Goal: Transaction & Acquisition: Purchase product/service

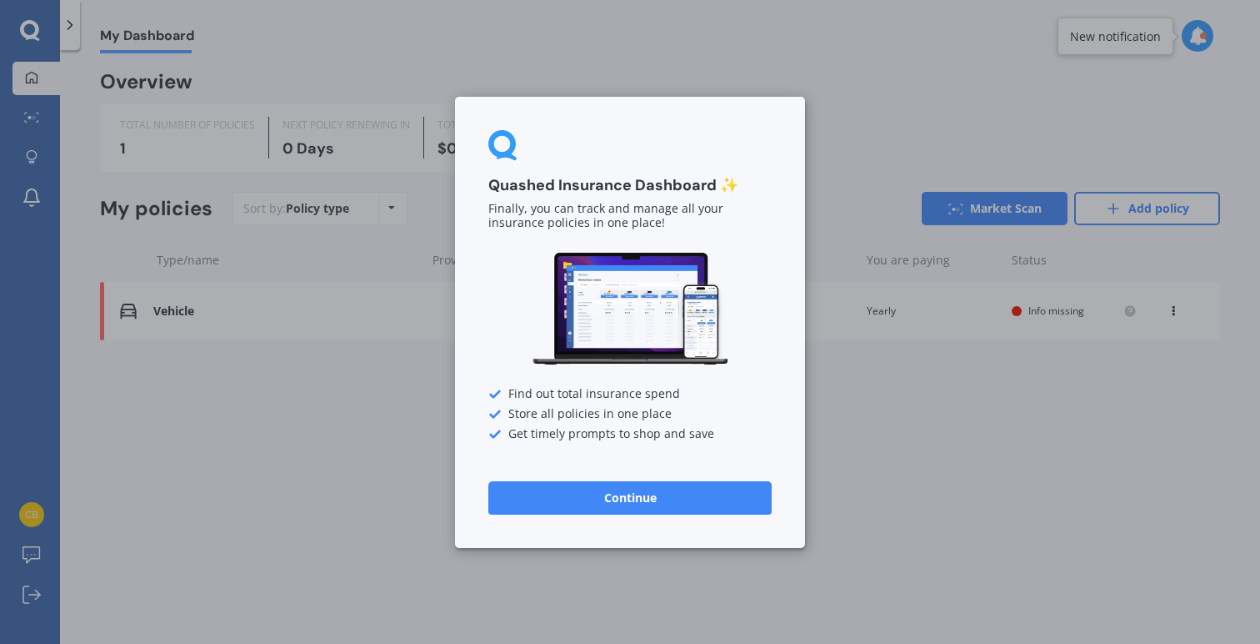
click at [619, 499] on button "Continue" at bounding box center [629, 496] width 283 height 33
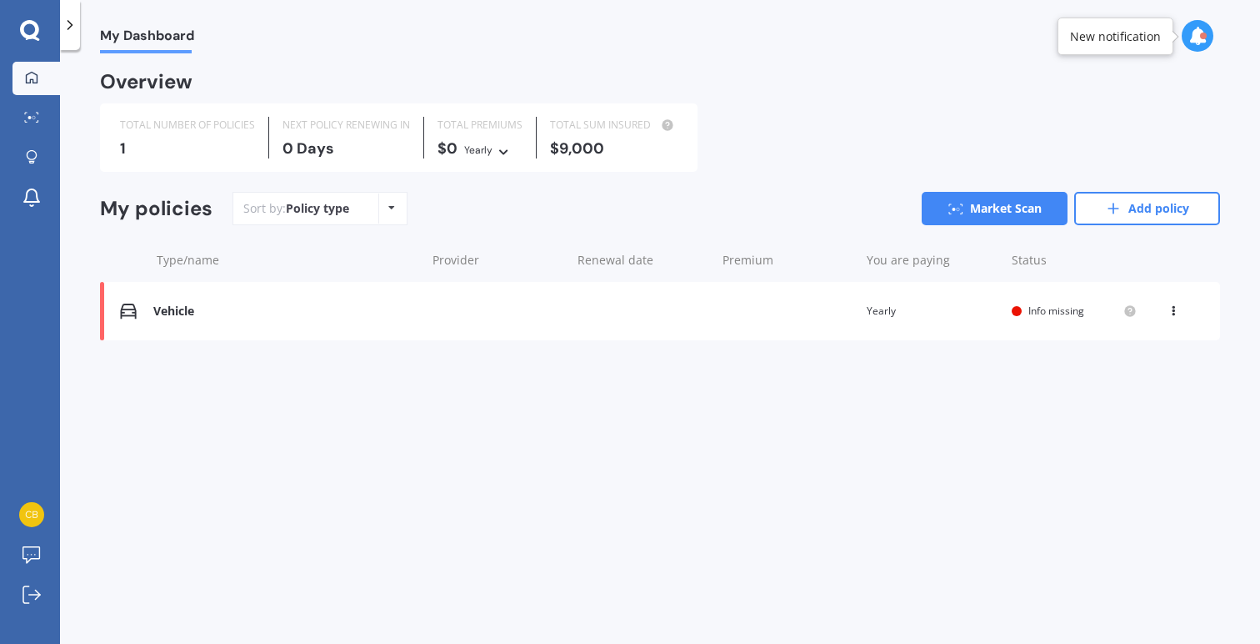
click at [228, 304] on div "Vehicle" at bounding box center [285, 311] width 264 height 14
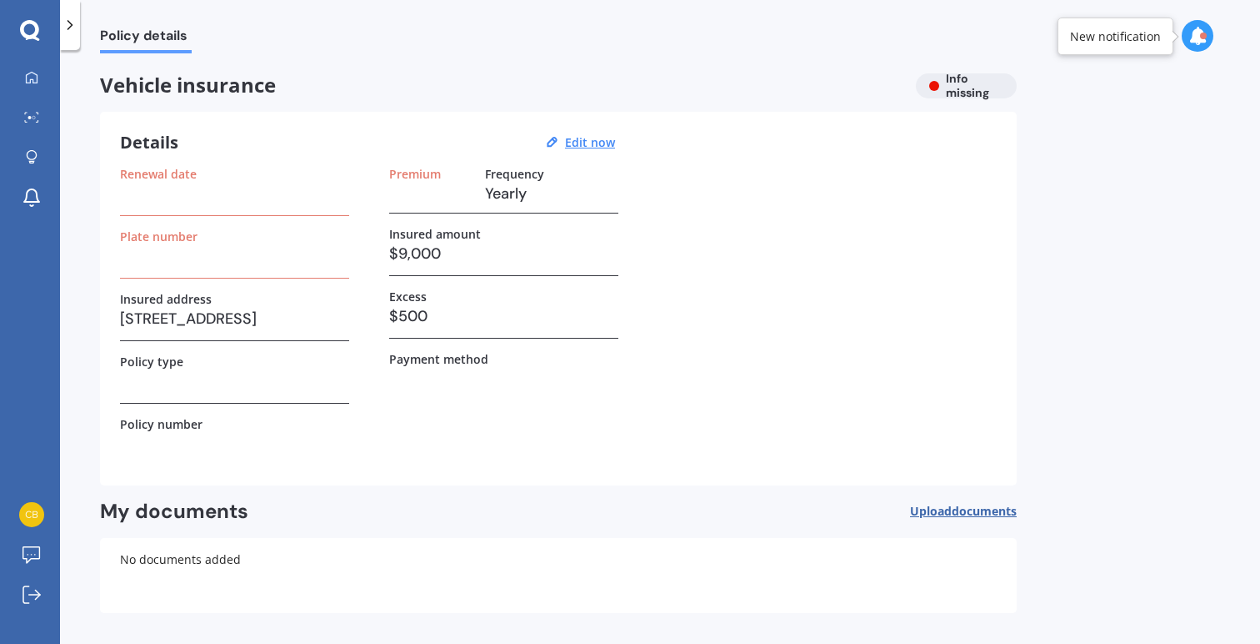
click at [216, 199] on h3 at bounding box center [234, 193] width 229 height 25
click at [592, 145] on u "Edit now" at bounding box center [590, 142] width 50 height 16
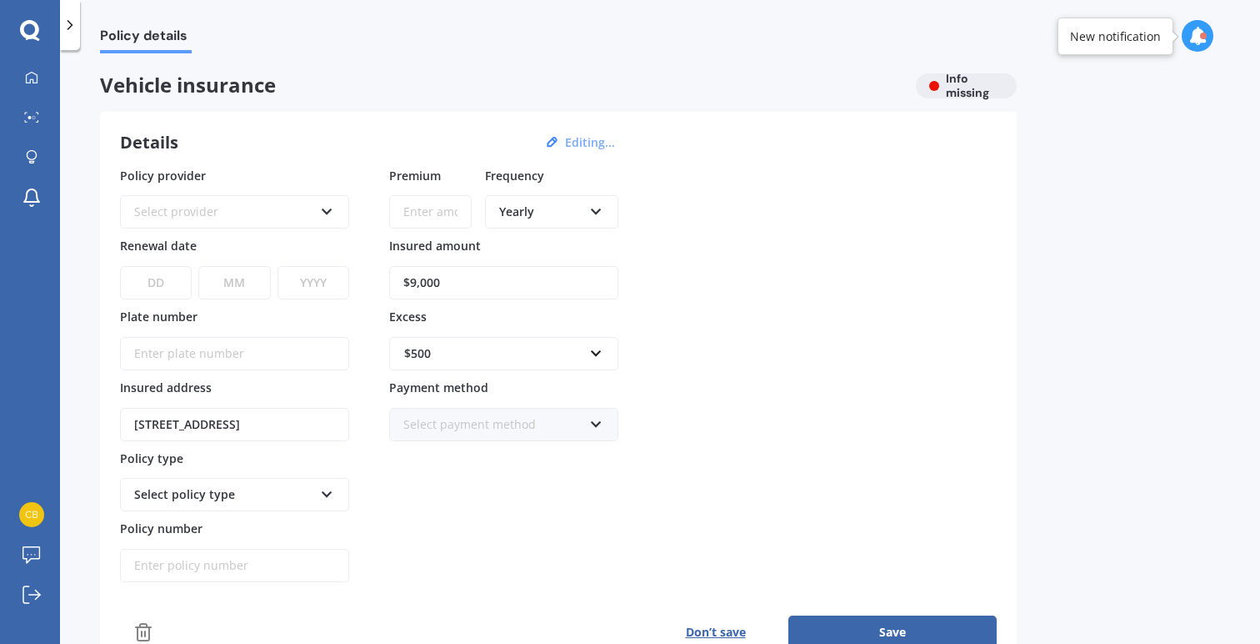
click at [181, 210] on div "Select provider" at bounding box center [223, 212] width 179 height 18
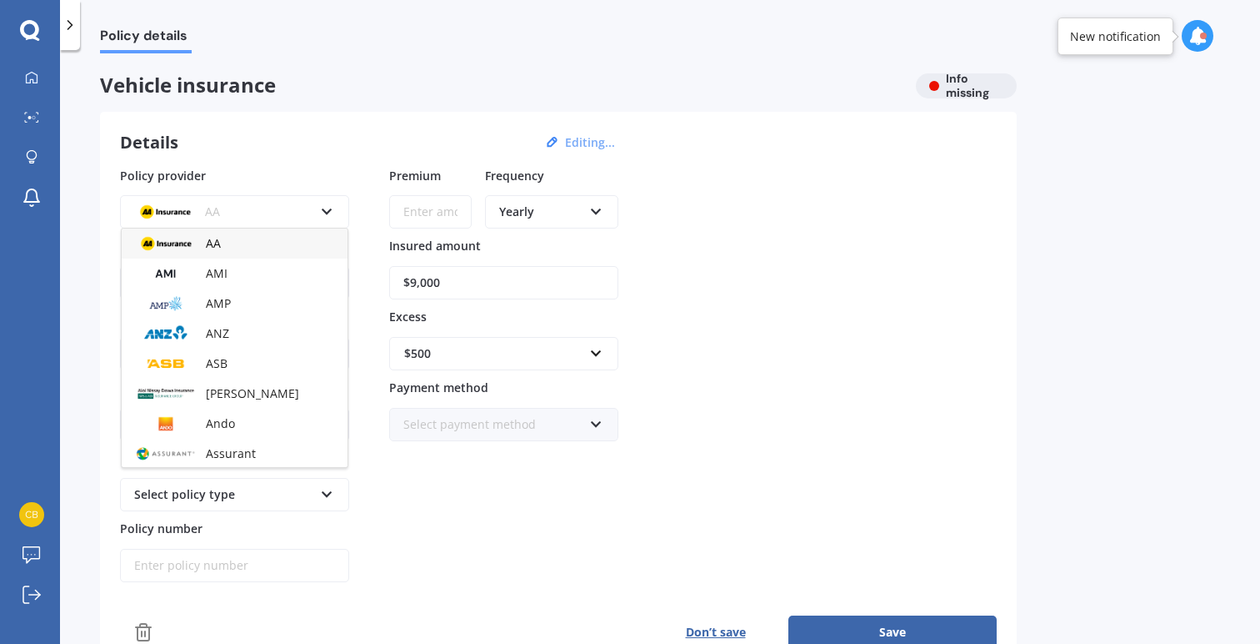
click at [181, 210] on img at bounding box center [165, 211] width 62 height 23
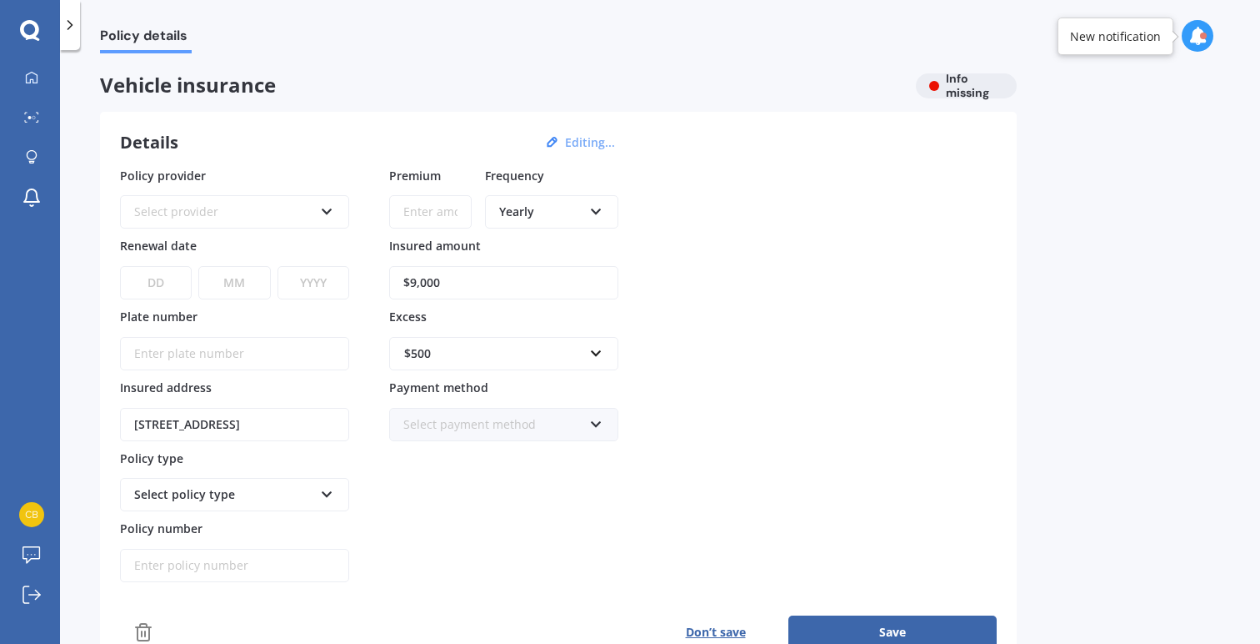
click at [23, 31] on icon at bounding box center [29, 29] width 19 height 19
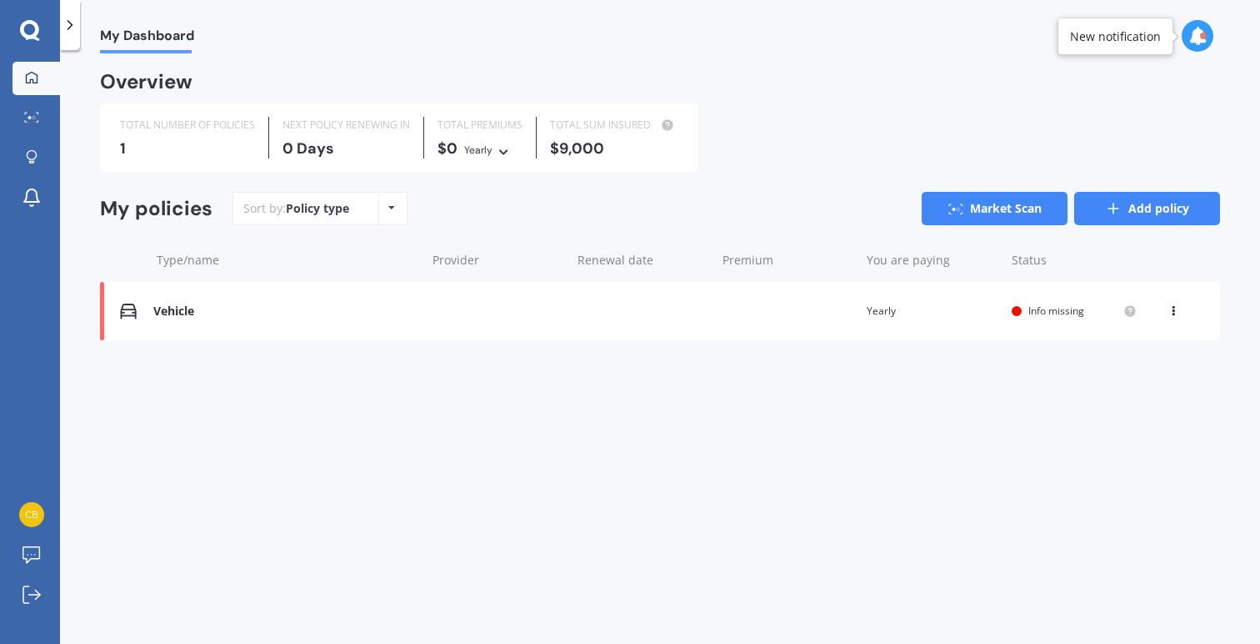
click at [1169, 200] on link "Add policy" at bounding box center [1148, 208] width 146 height 33
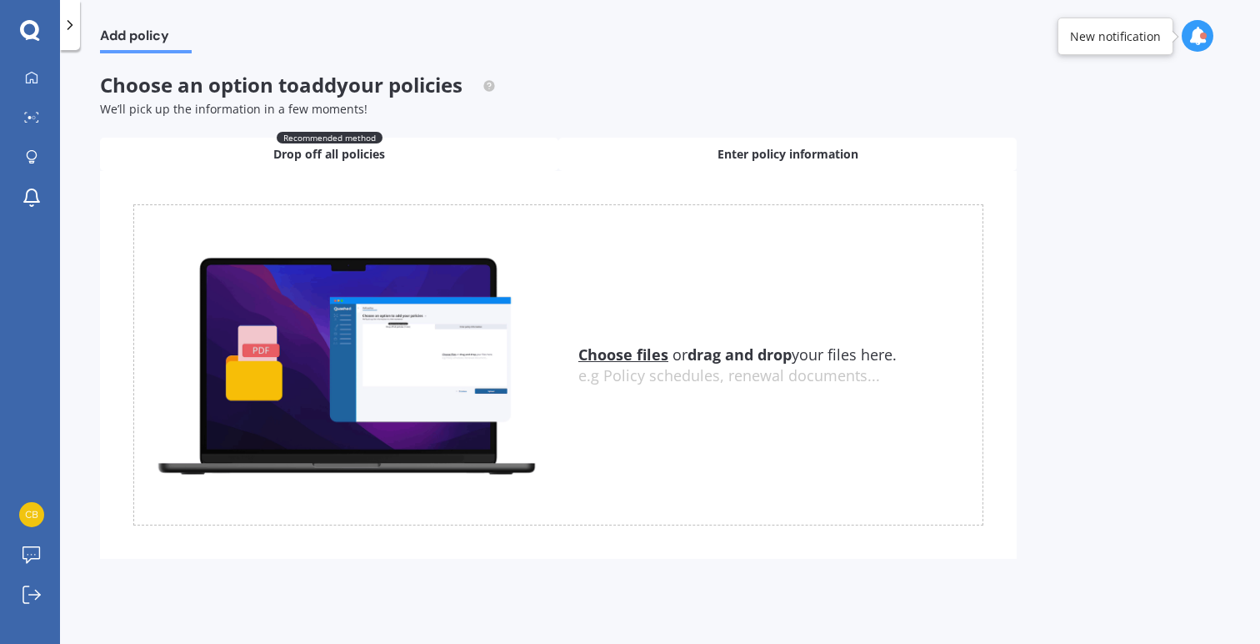
click at [708, 144] on div "Enter policy information" at bounding box center [788, 154] width 458 height 33
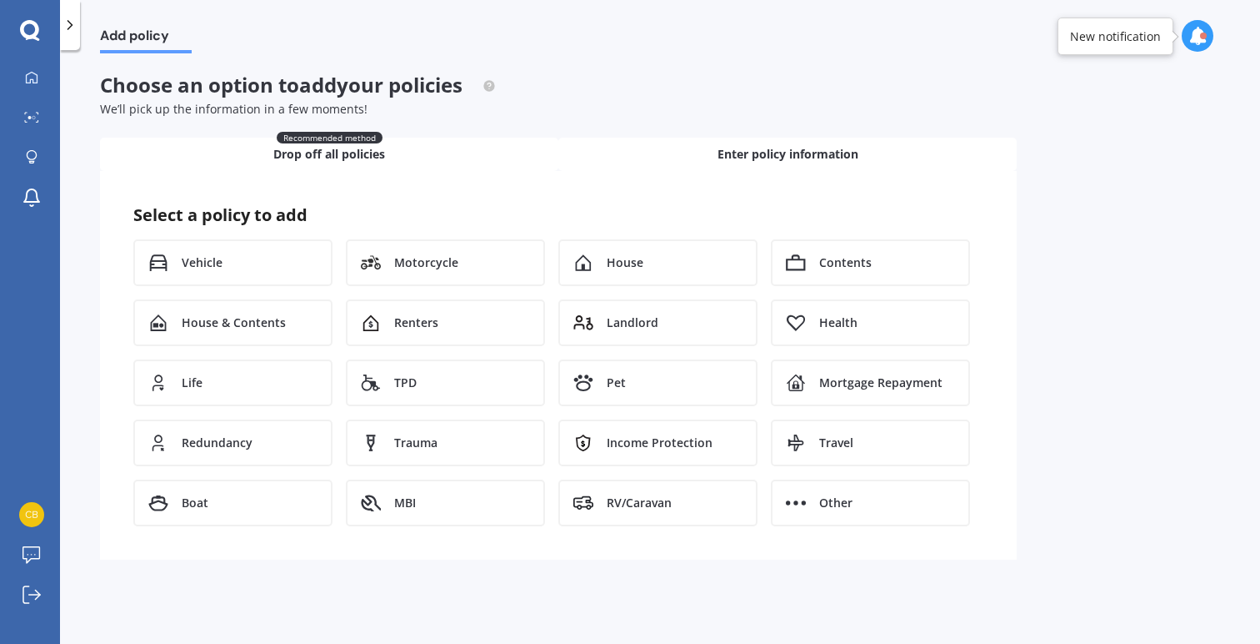
click at [278, 139] on span "Recommended method" at bounding box center [330, 138] width 106 height 12
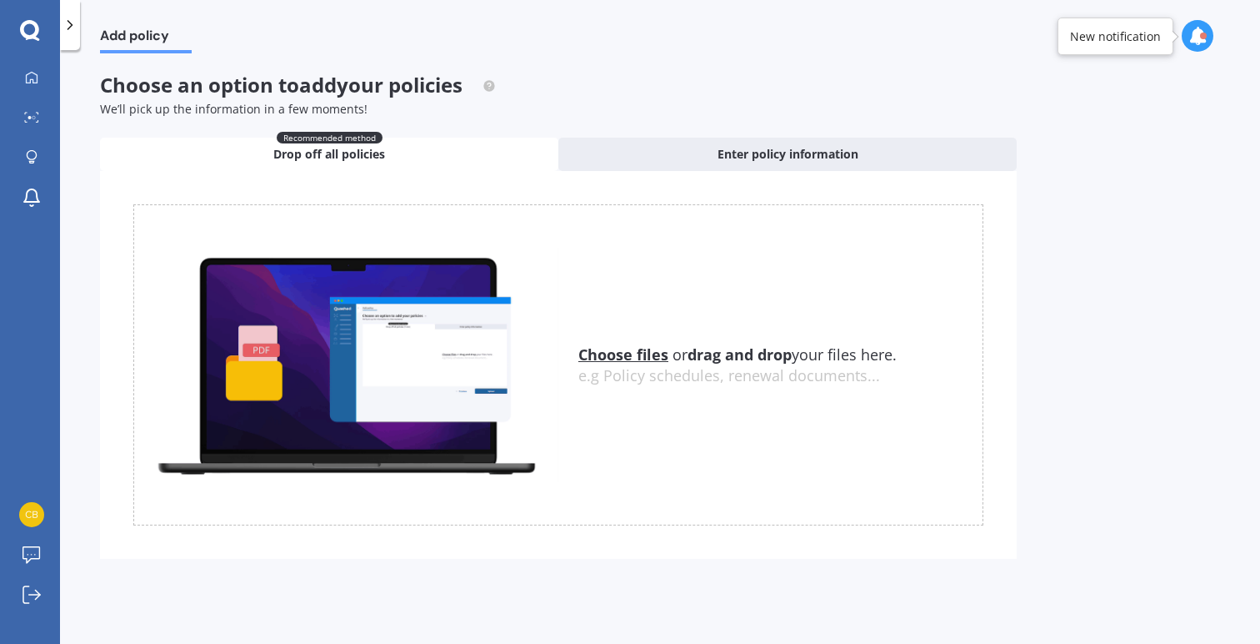
click at [24, 39] on icon at bounding box center [30, 31] width 20 height 22
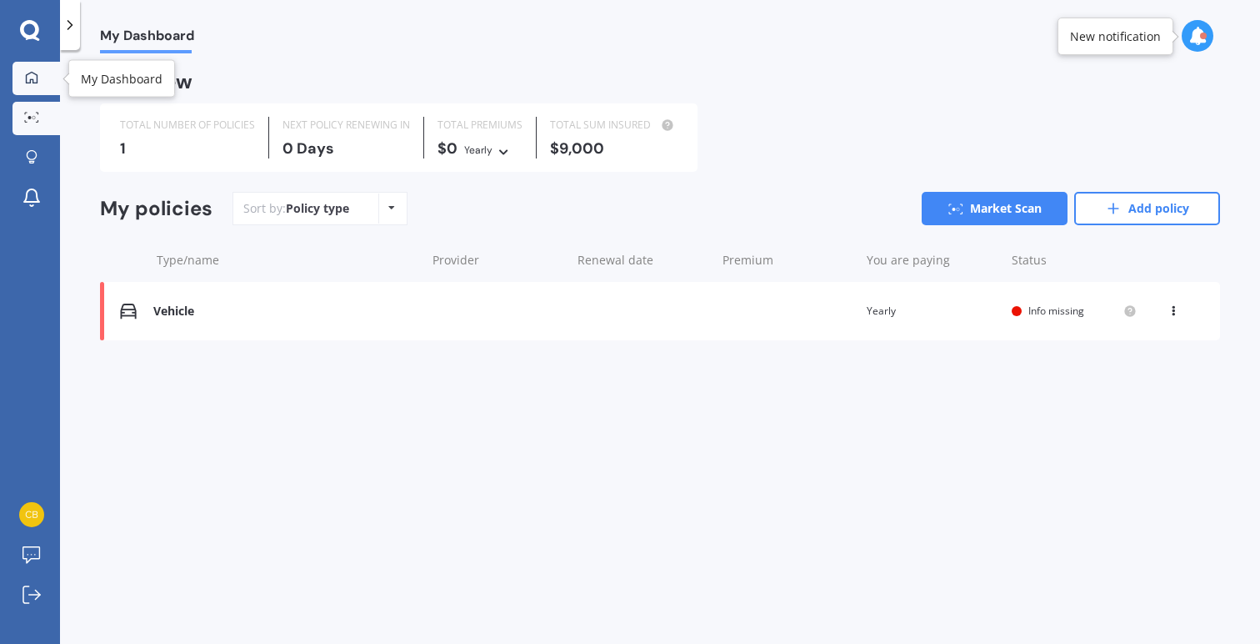
click at [41, 122] on div at bounding box center [31, 118] width 25 height 13
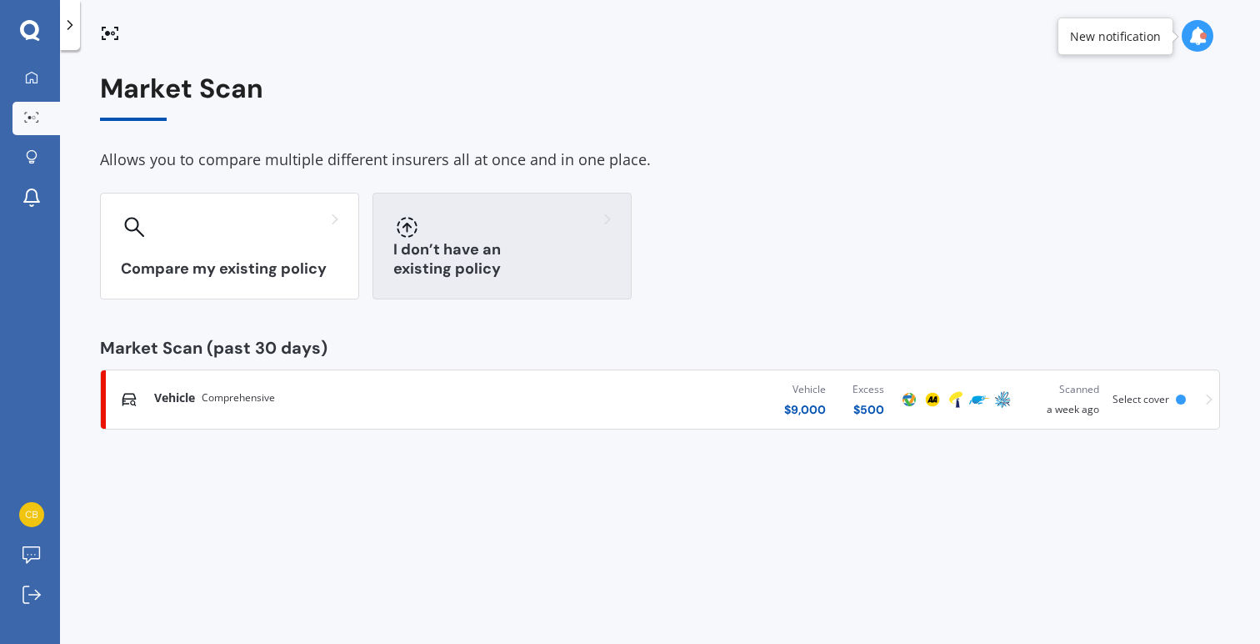
click at [526, 255] on div "I don’t have an existing policy" at bounding box center [502, 246] width 259 height 107
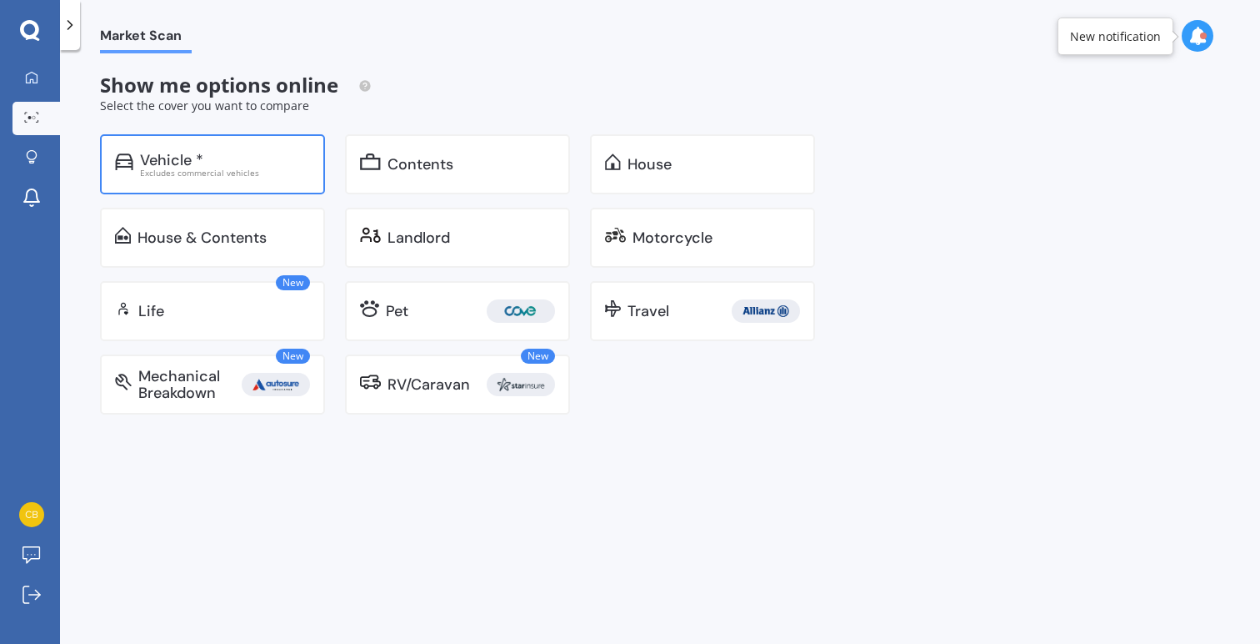
click at [228, 153] on div "Vehicle *" at bounding box center [225, 160] width 170 height 17
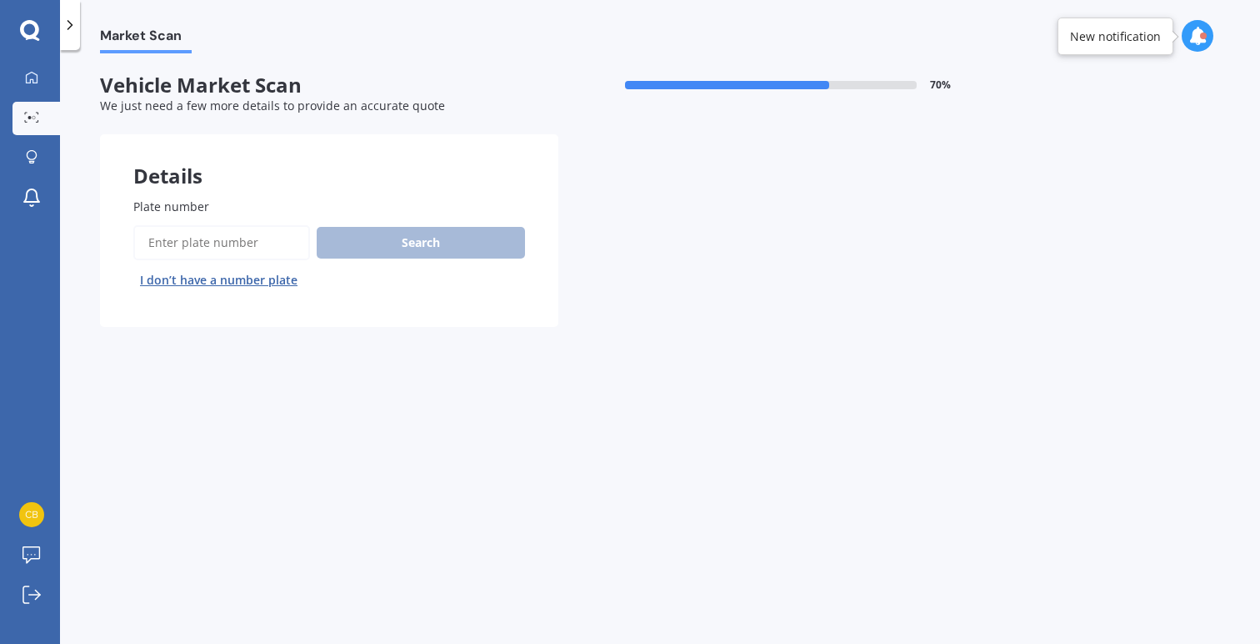
click at [240, 242] on input "Plate number" at bounding box center [221, 242] width 177 height 35
type input "LJL477"
click at [370, 233] on button "Search" at bounding box center [421, 243] width 208 height 32
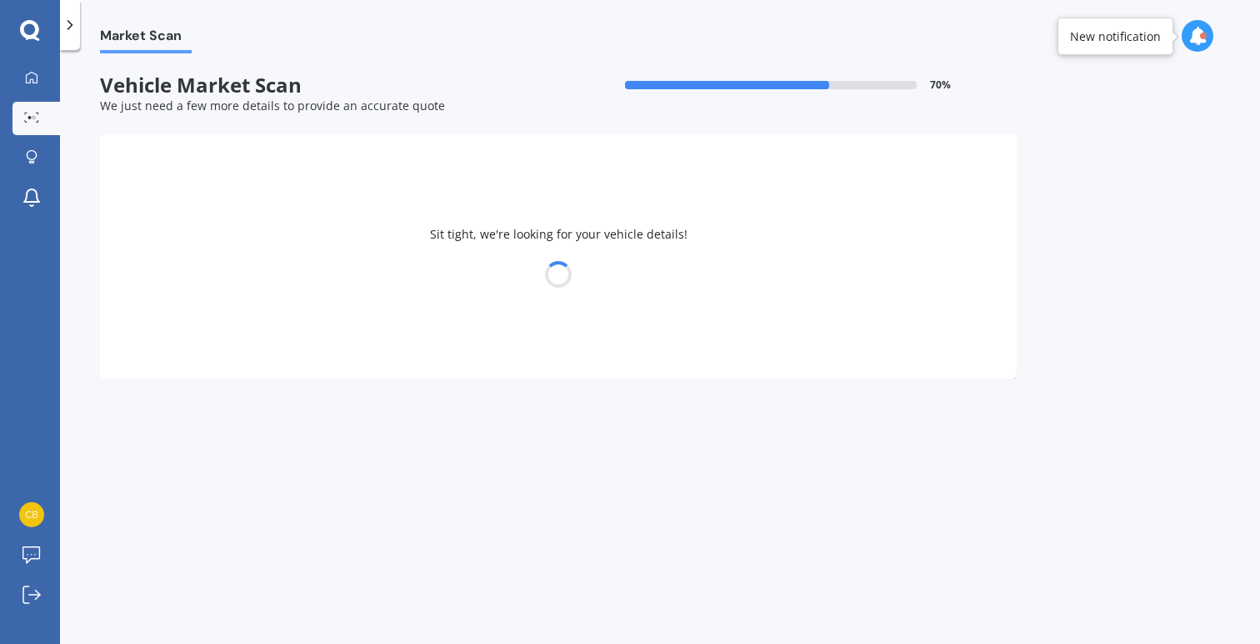
select select "FORD"
select select "FIESTA"
select select "03"
select select "01"
select select "2000"
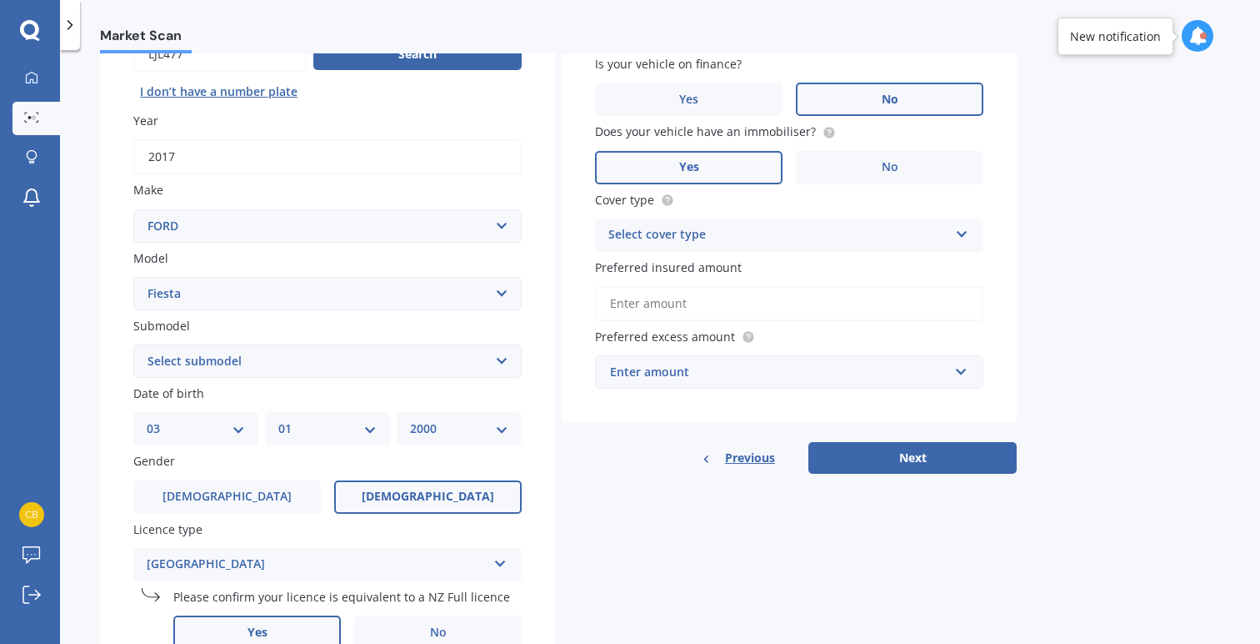
scroll to position [192, 0]
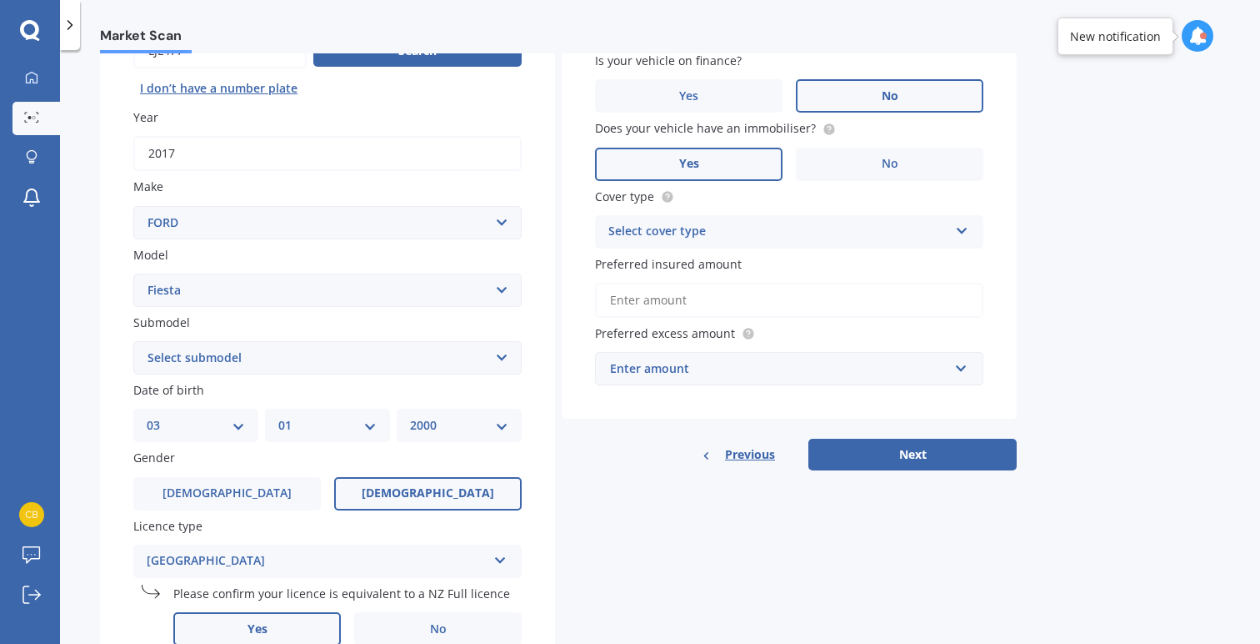
select select "1.0L ECOBOOST"
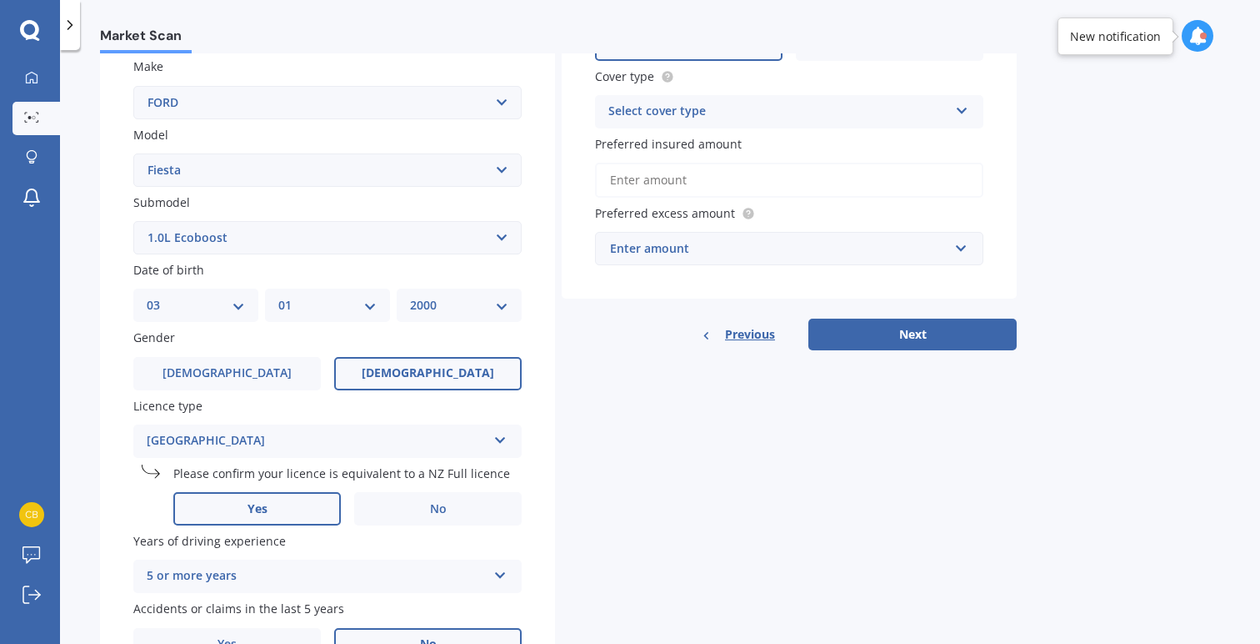
scroll to position [323, 0]
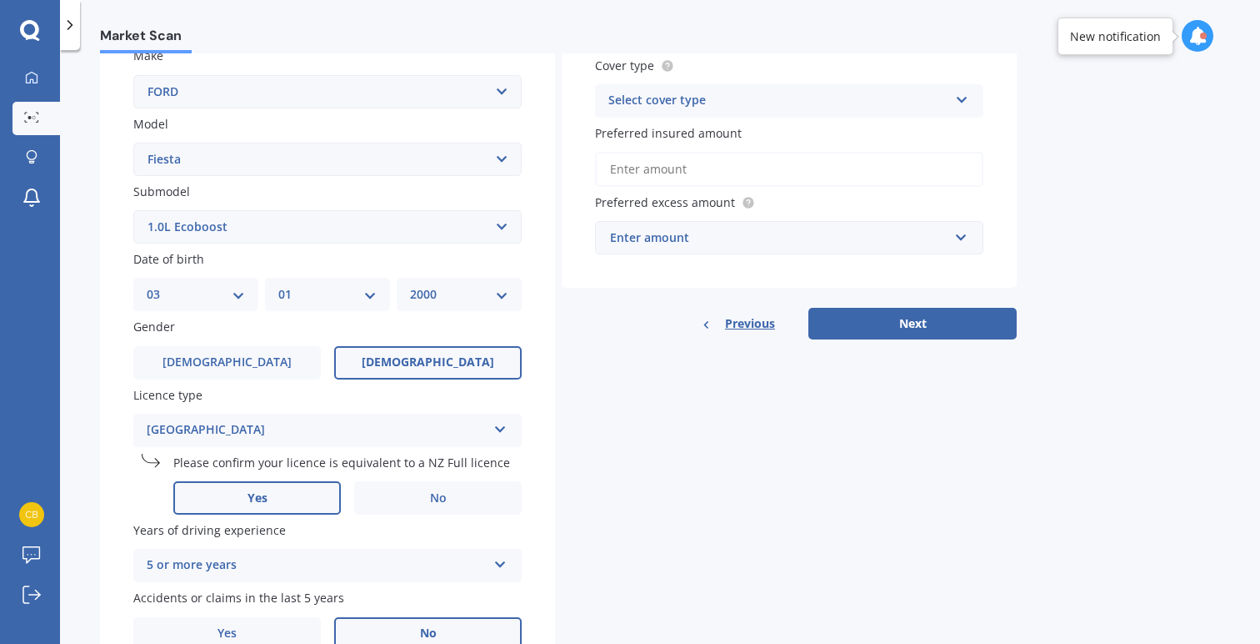
click at [179, 279] on div "DD 01 02 03 04 05 06 07 08 09 10 11 12 13 14 15 16 17 18 19 20 21 22 23 24 25 2…" at bounding box center [195, 294] width 125 height 33
select select "12"
select select "07"
select select "2002"
click at [239, 357] on span "[DEMOGRAPHIC_DATA]" at bounding box center [227, 362] width 133 height 14
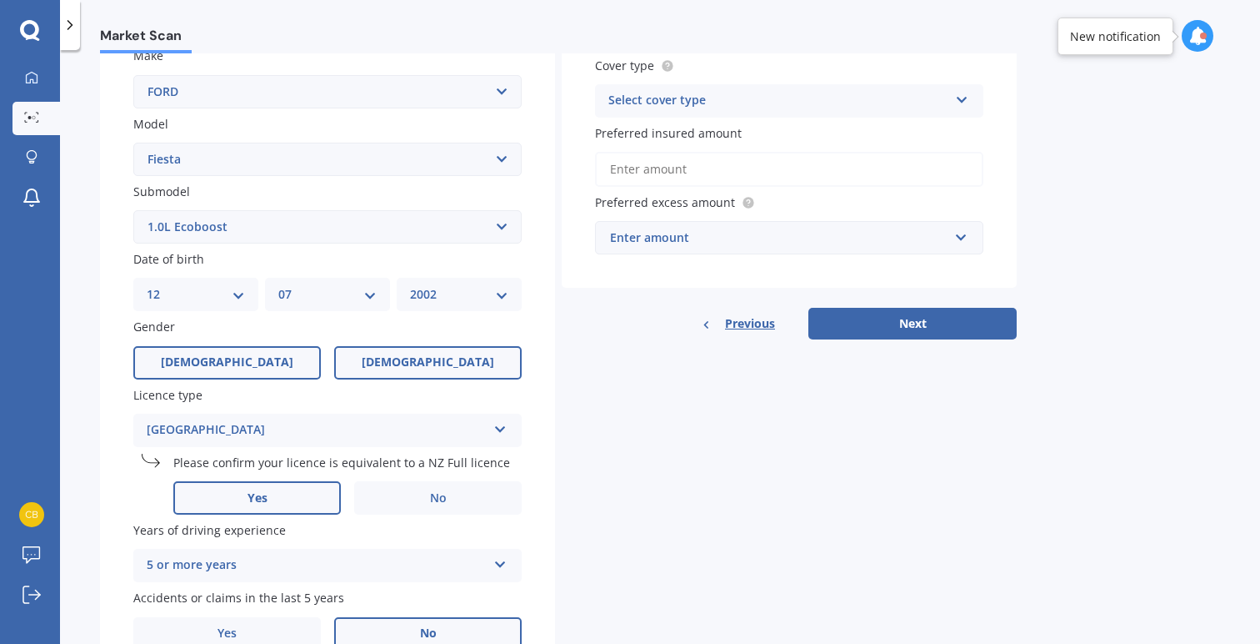
click at [0, 0] on input "[DEMOGRAPHIC_DATA]" at bounding box center [0, 0] width 0 height 0
click at [246, 426] on div "[GEOGRAPHIC_DATA]" at bounding box center [317, 430] width 340 height 20
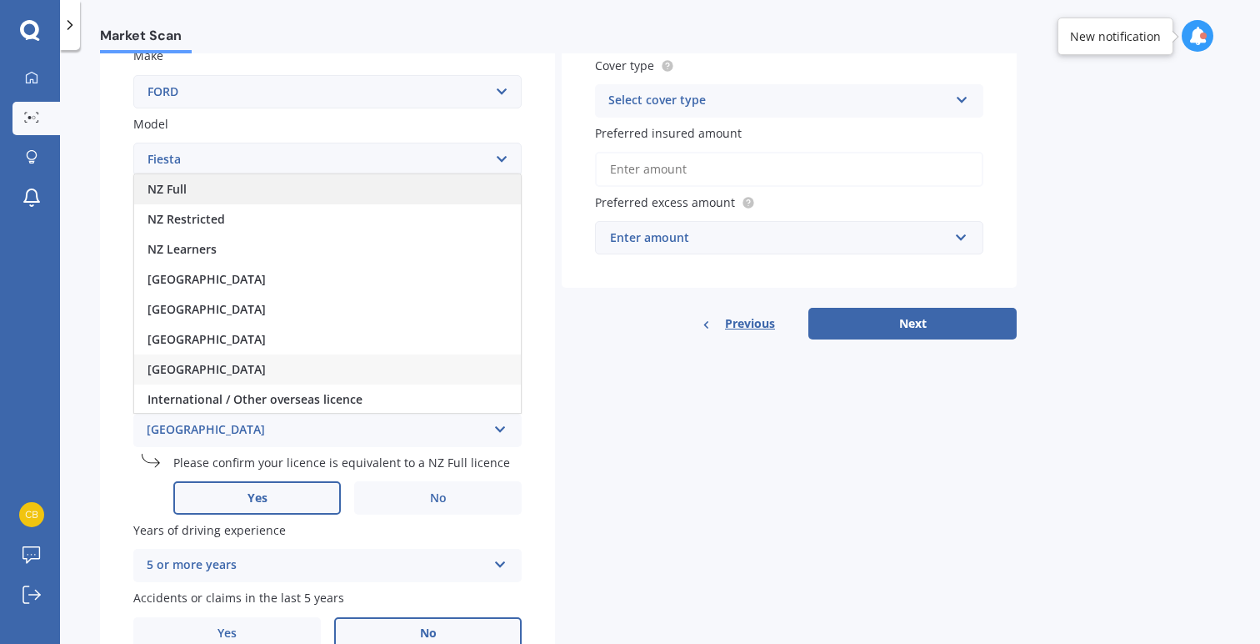
click at [202, 181] on div "NZ Full" at bounding box center [327, 189] width 387 height 30
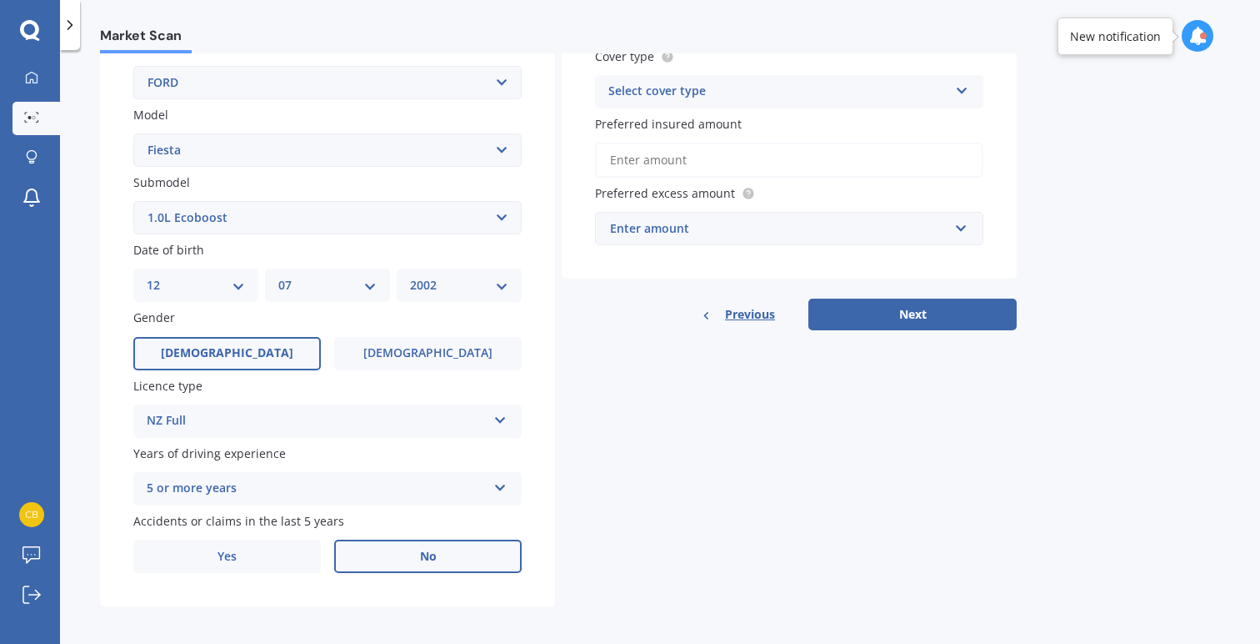
scroll to position [0, 0]
click at [408, 555] on label "No" at bounding box center [428, 555] width 188 height 33
click at [0, 0] on input "No" at bounding box center [0, 0] width 0 height 0
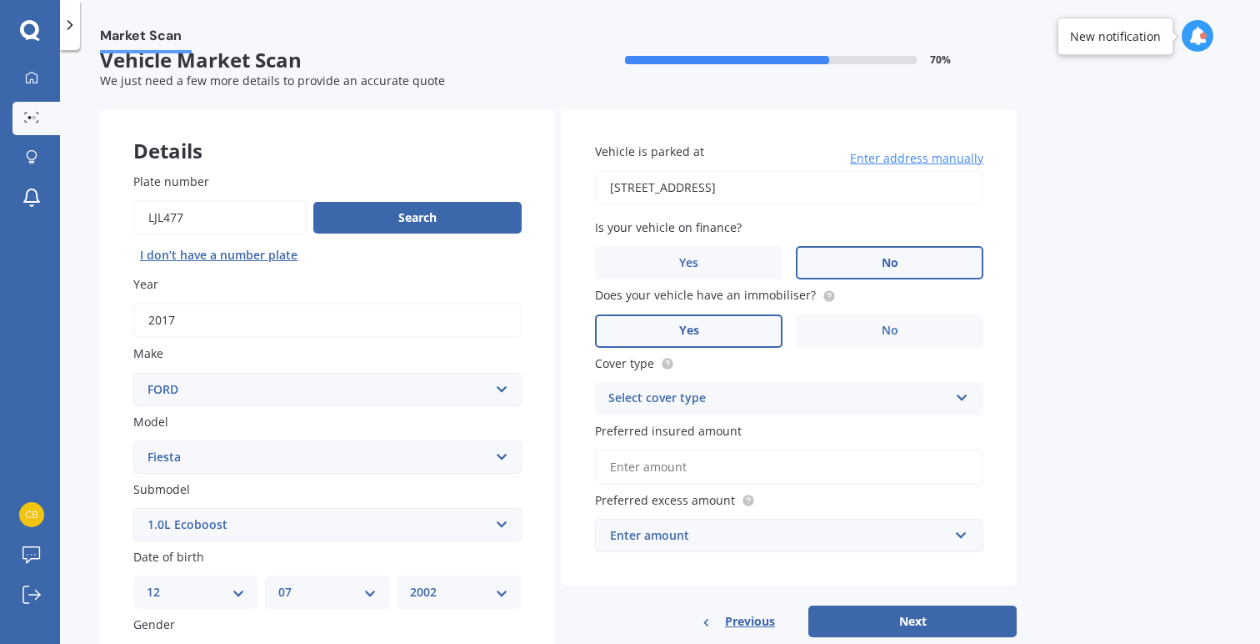
scroll to position [23, 0]
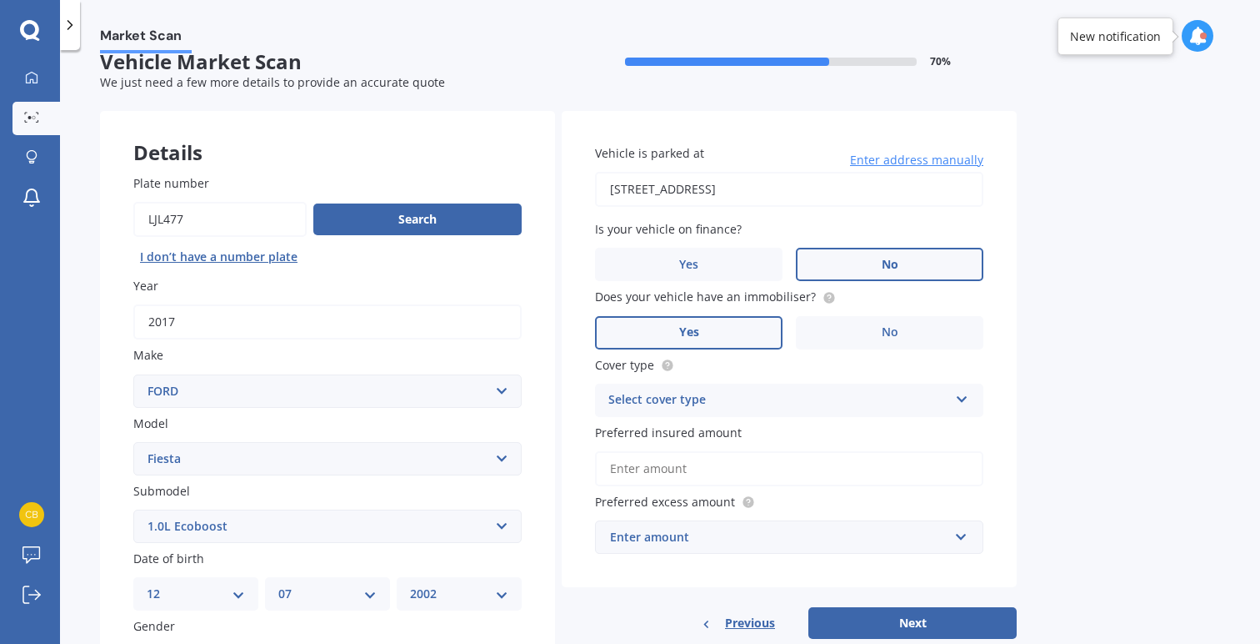
click at [798, 406] on div "Select cover type" at bounding box center [779, 400] width 340 height 20
click at [744, 425] on div "Comprehensive" at bounding box center [789, 433] width 387 height 30
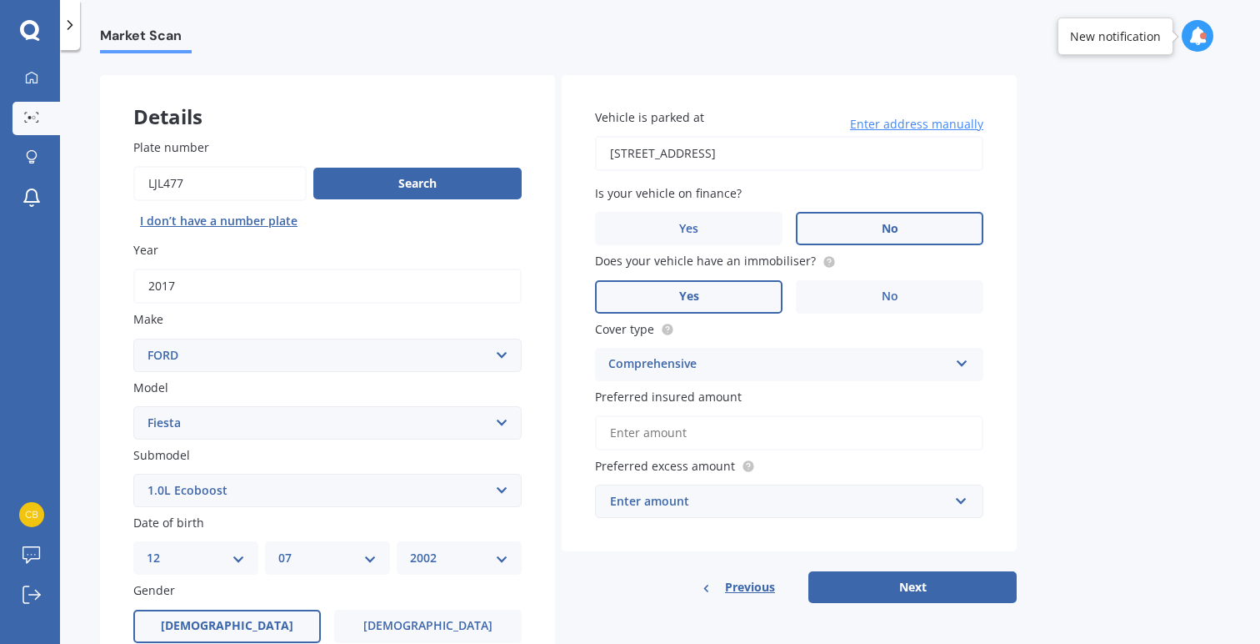
scroll to position [103, 0]
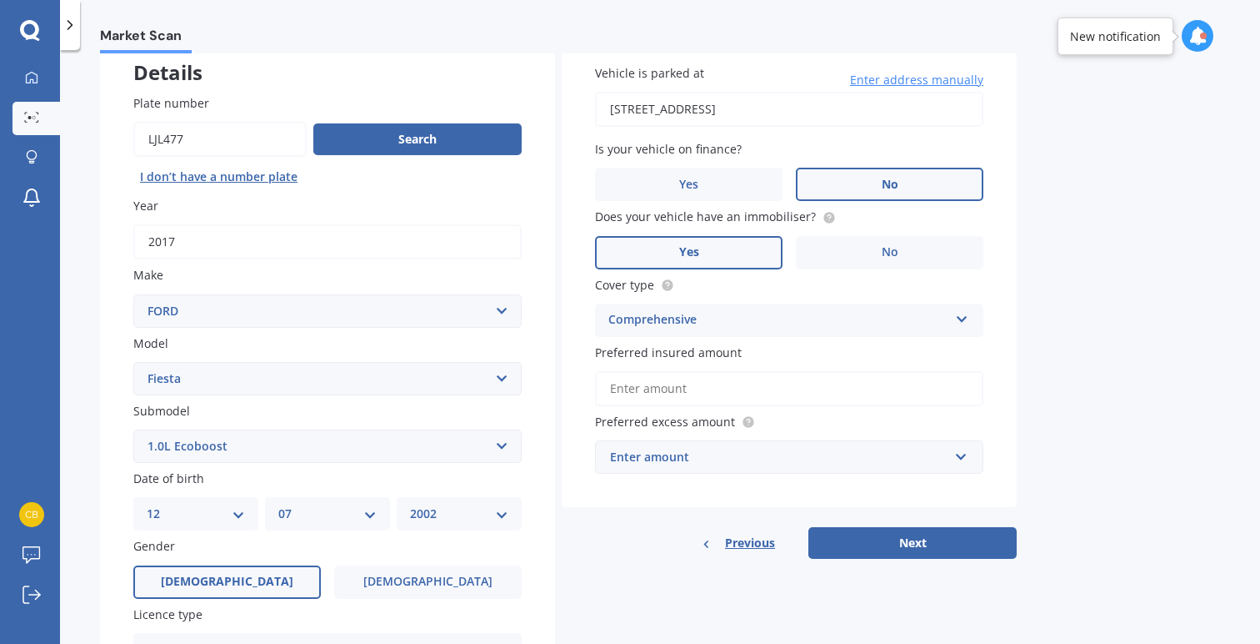
click at [667, 382] on input "Preferred insured amount" at bounding box center [789, 388] width 388 height 35
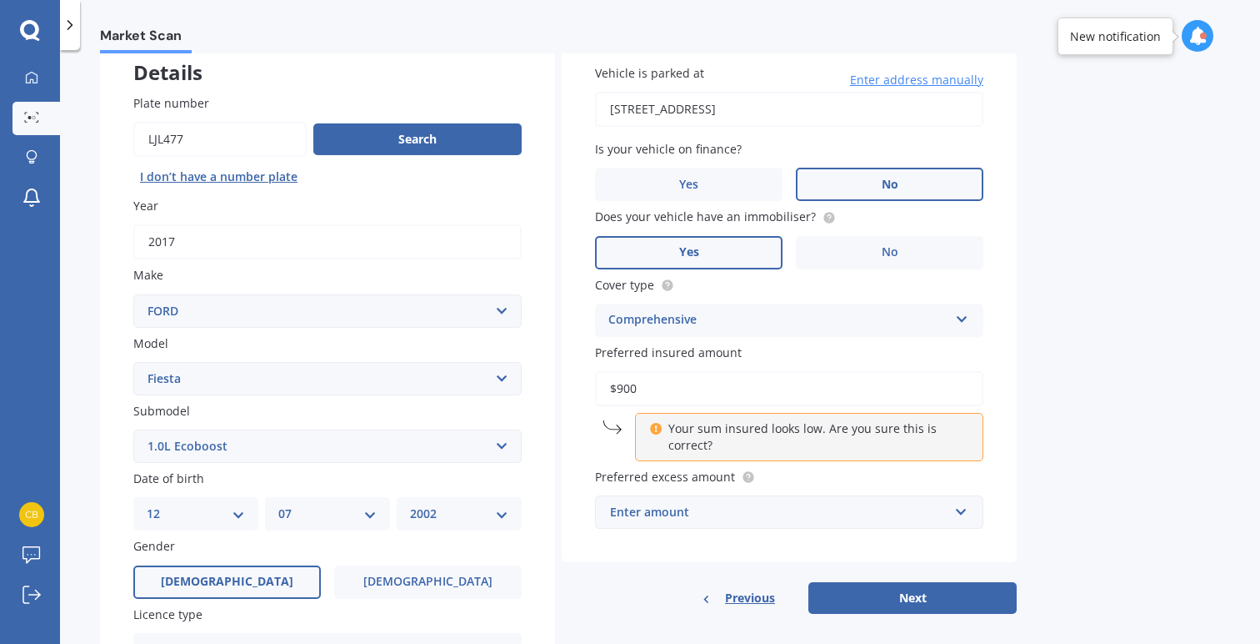
type input "$9,000"
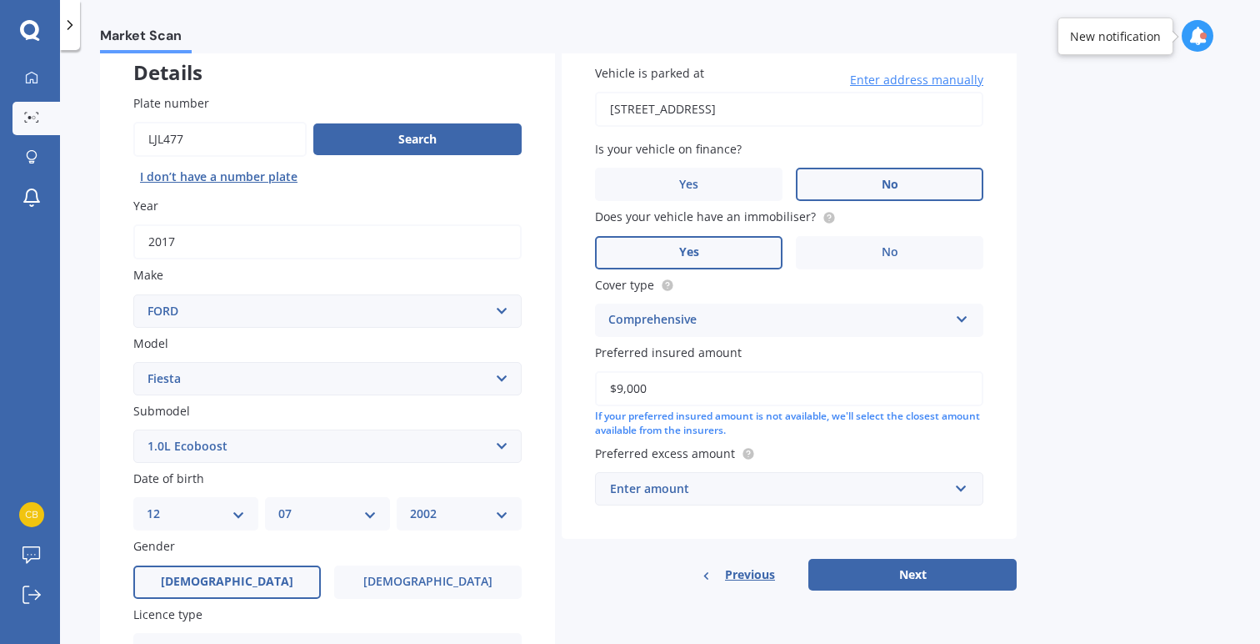
click at [1120, 410] on div "Market Scan Vehicle Market Scan 70 % We just need a few more details to provide…" at bounding box center [660, 350] width 1200 height 594
click at [731, 488] on div "Enter amount" at bounding box center [779, 488] width 338 height 18
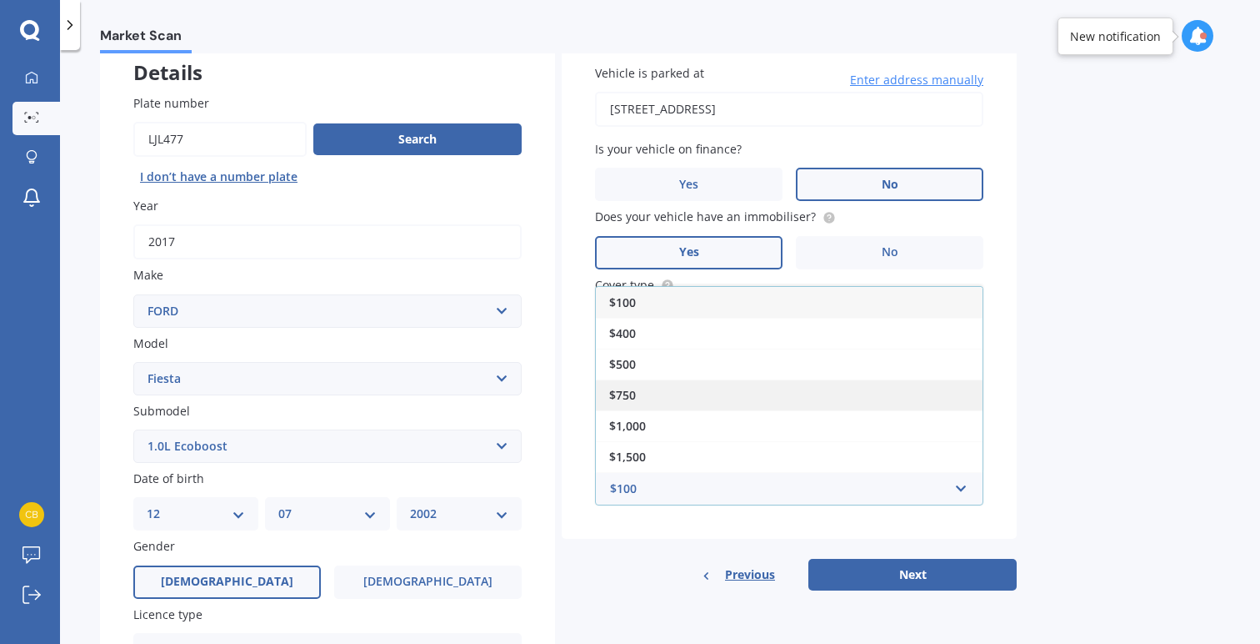
click at [682, 386] on div "$750" at bounding box center [789, 394] width 387 height 31
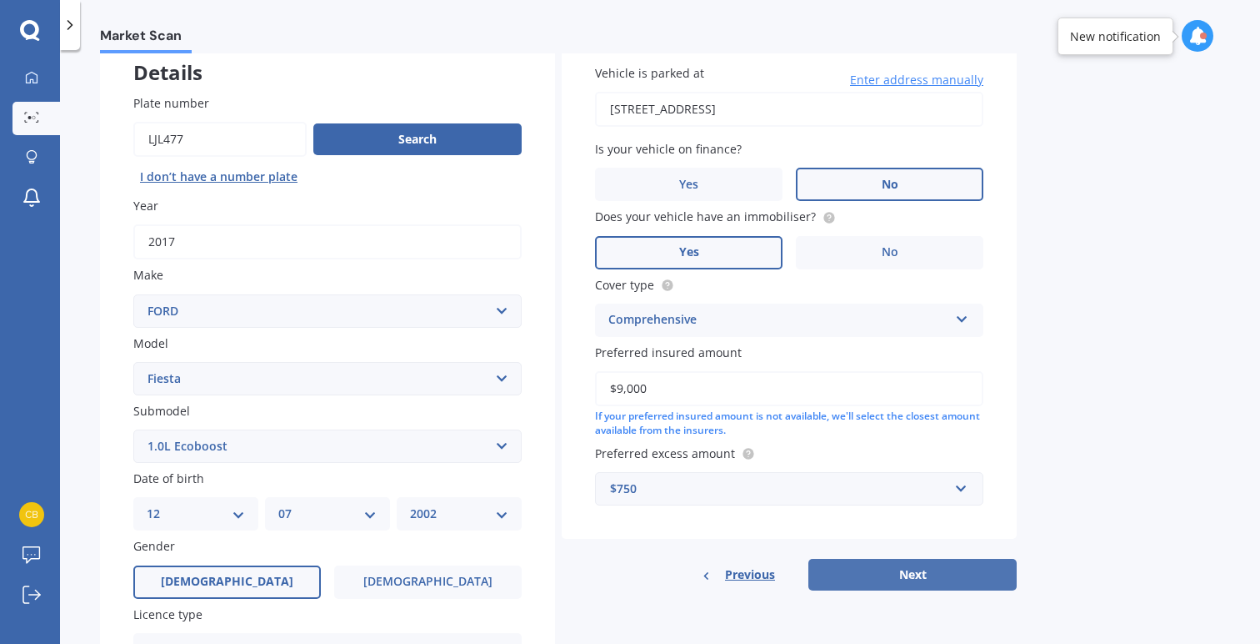
click at [896, 568] on button "Next" at bounding box center [913, 575] width 208 height 32
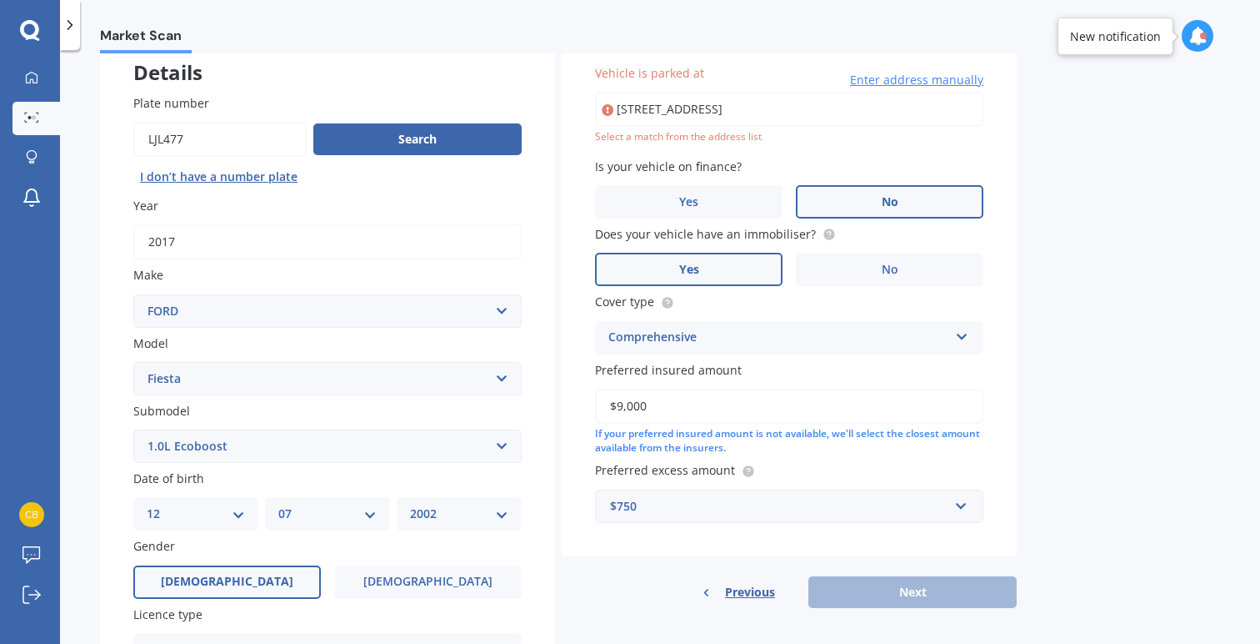
scroll to position [22, 0]
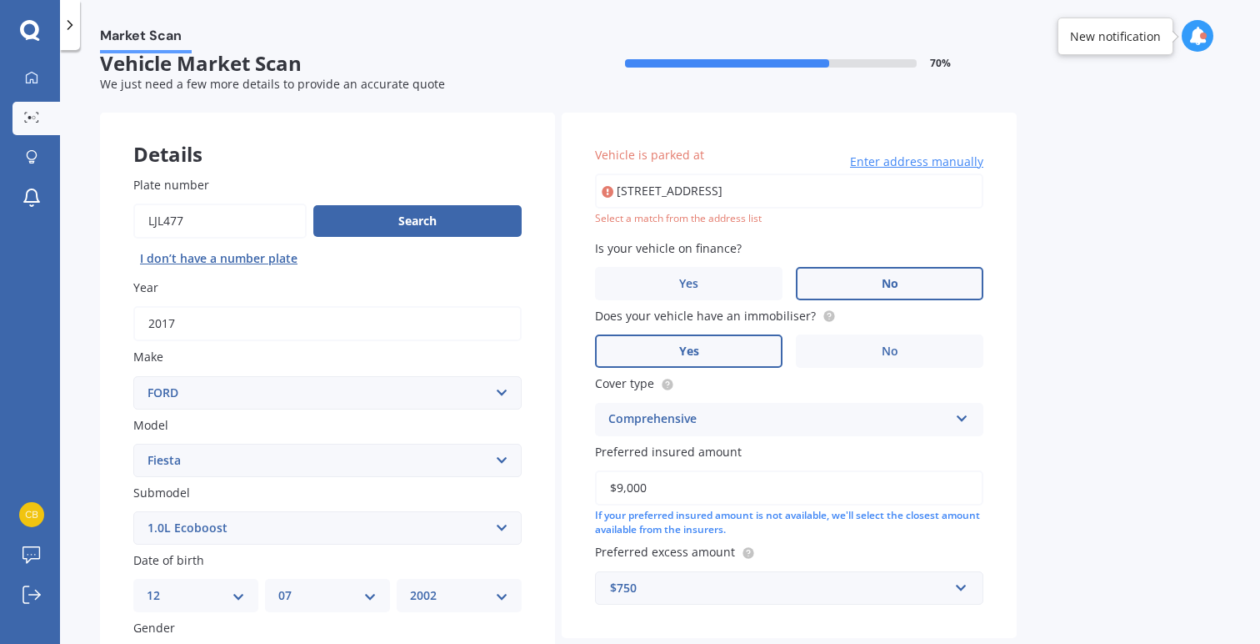
type input "[STREET_ADDRESS]"
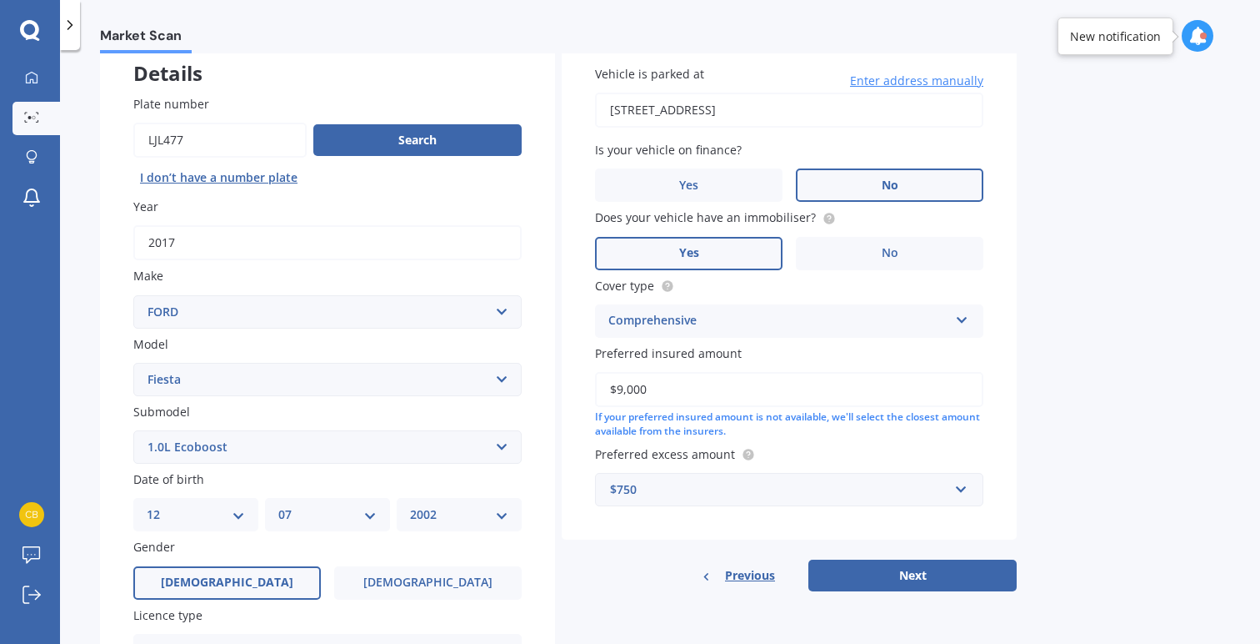
scroll to position [124, 0]
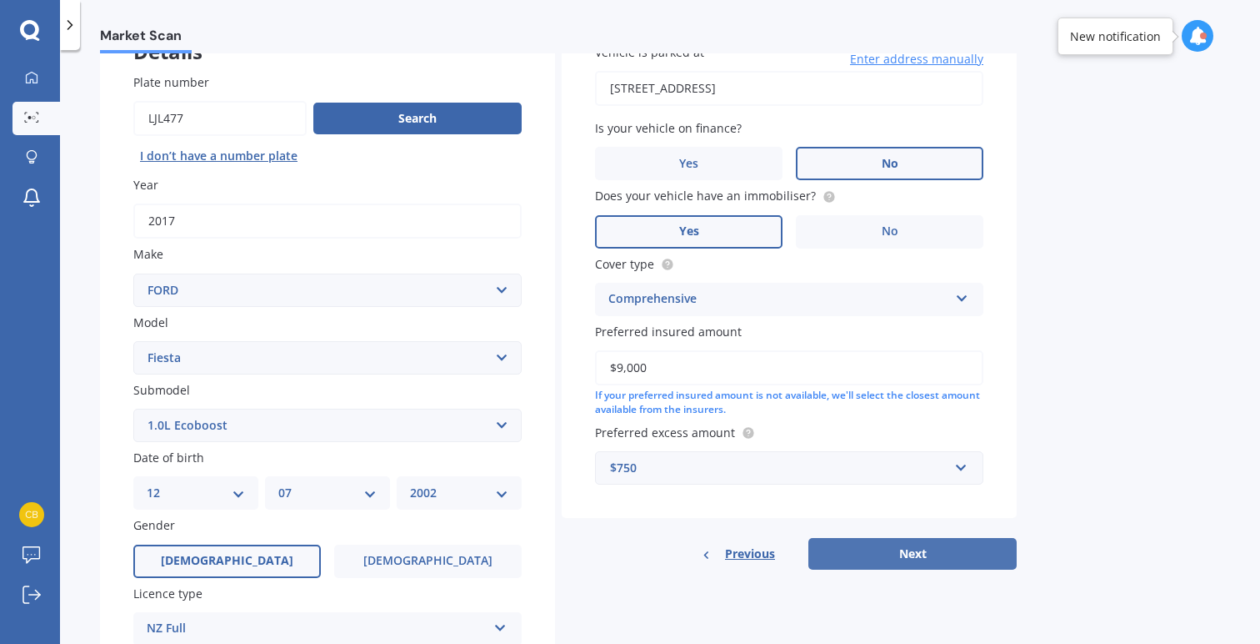
click at [932, 550] on button "Next" at bounding box center [913, 554] width 208 height 32
select select "12"
select select "07"
select select "2002"
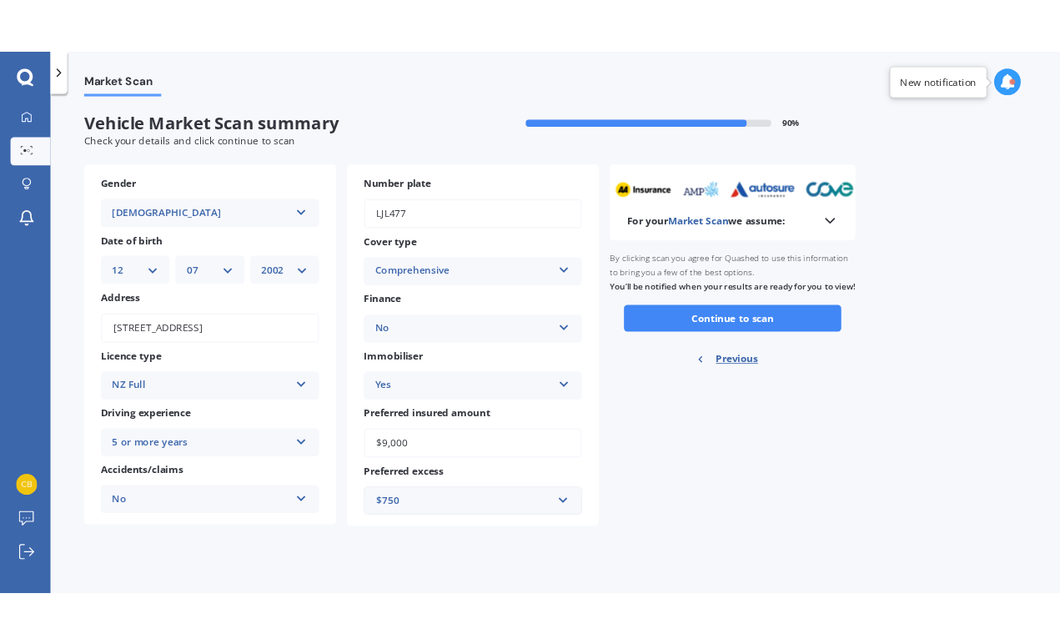
scroll to position [0, 0]
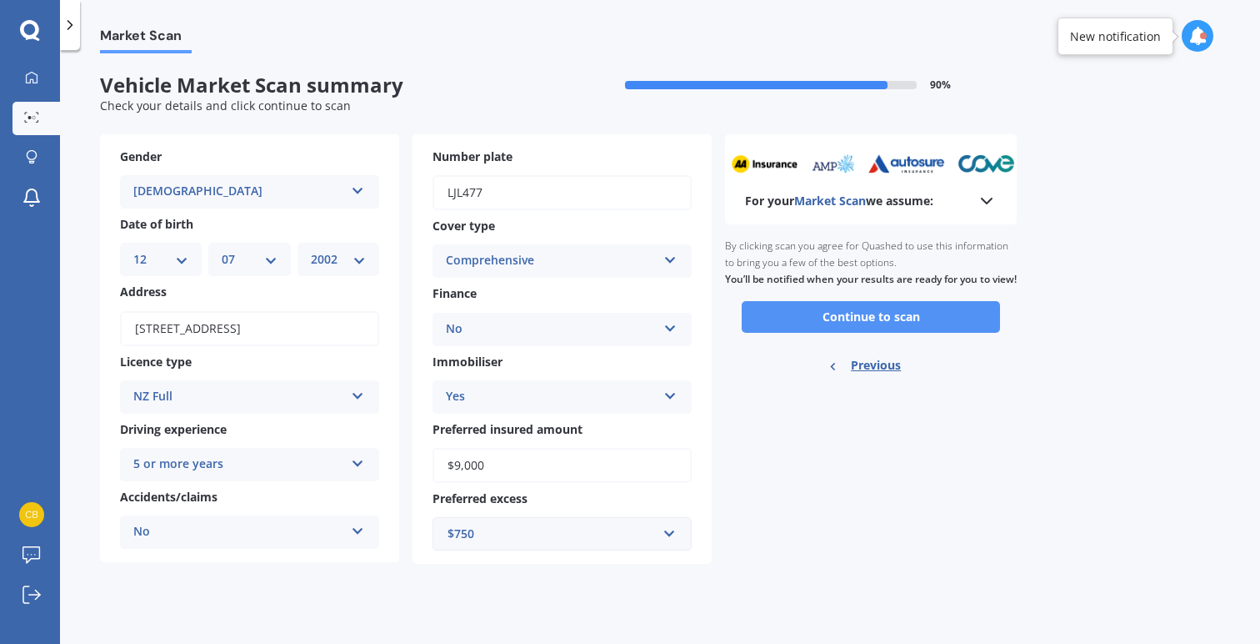
click at [894, 333] on button "Continue to scan" at bounding box center [871, 317] width 258 height 32
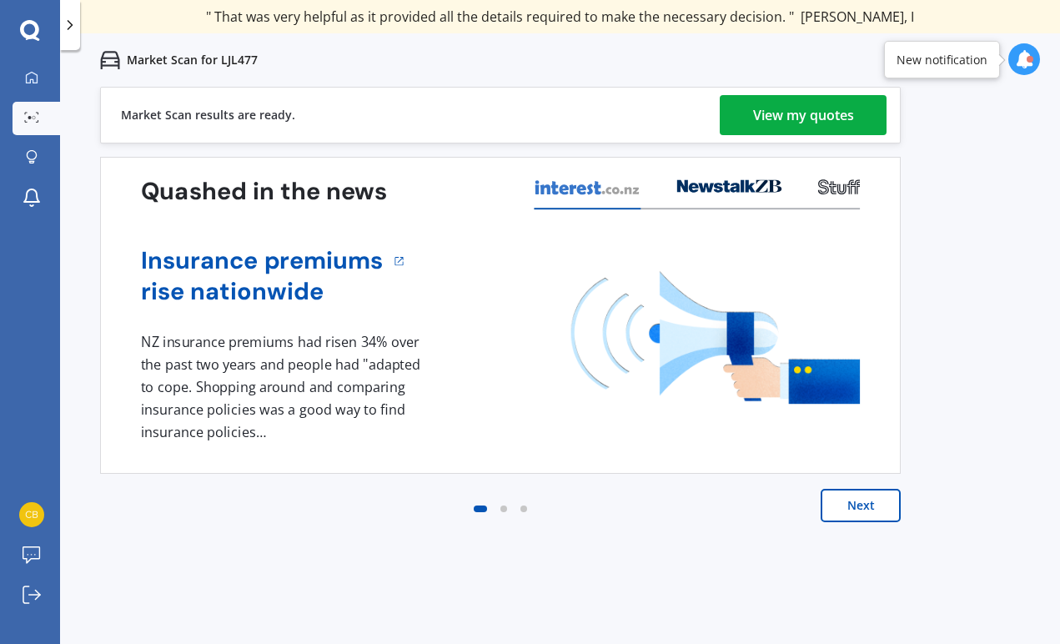
click at [870, 108] on link "View my quotes" at bounding box center [802, 115] width 167 height 40
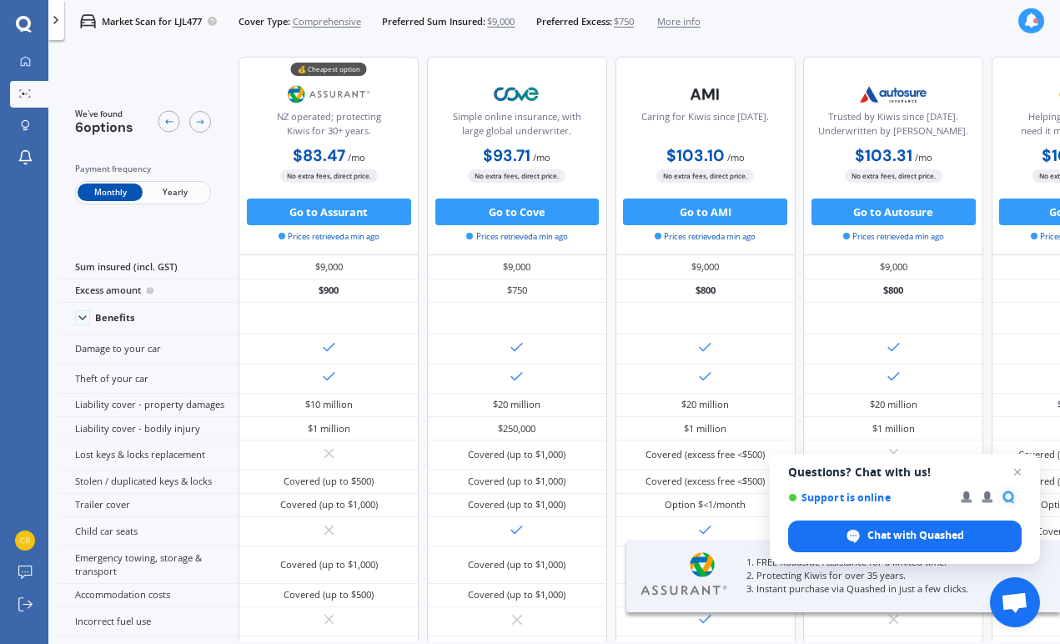
scroll to position [22, 0]
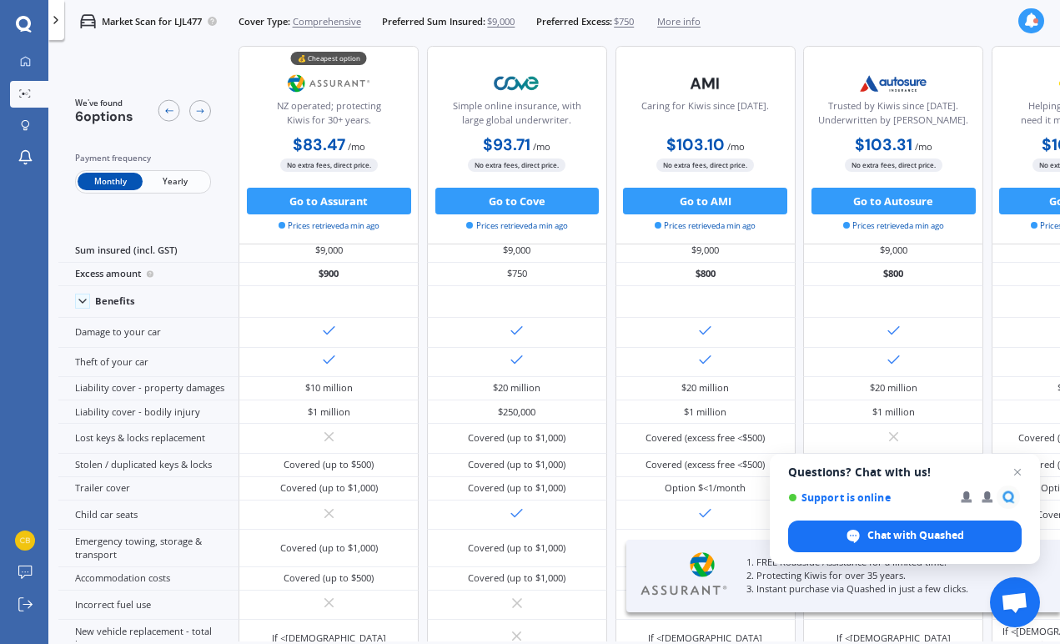
click at [165, 183] on span "Yearly" at bounding box center [175, 182] width 65 height 18
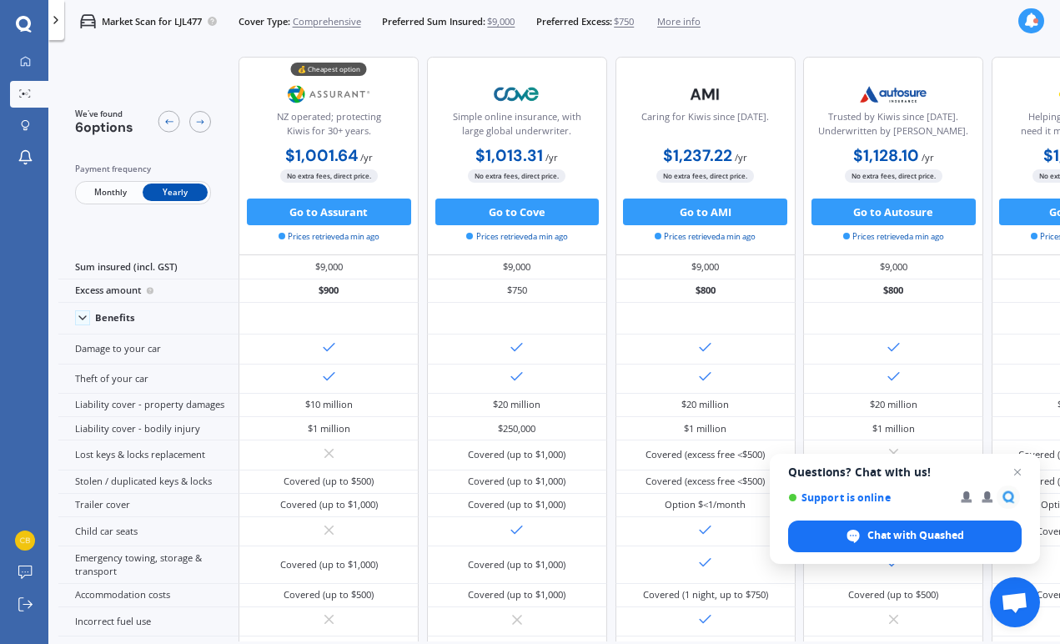
scroll to position [0, 0]
